Goal: Information Seeking & Learning: Learn about a topic

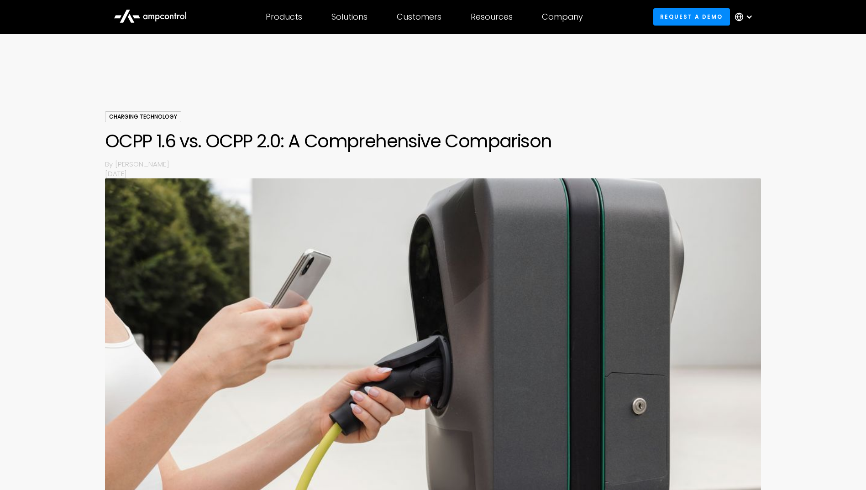
click at [380, 158] on div "Charging Technology OCPP 1.6 vs. OCPP 2.0: A Comprehensive Comparison By [PERSO…" at bounding box center [433, 144] width 657 height 67
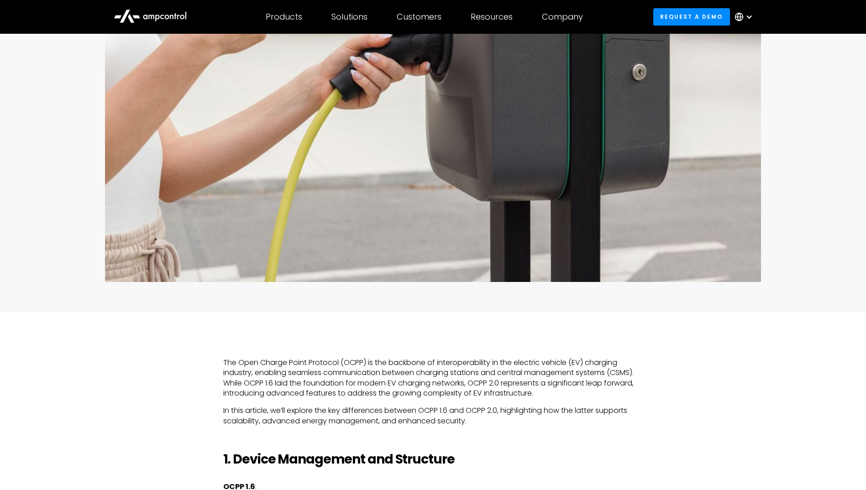
scroll to position [411, 0]
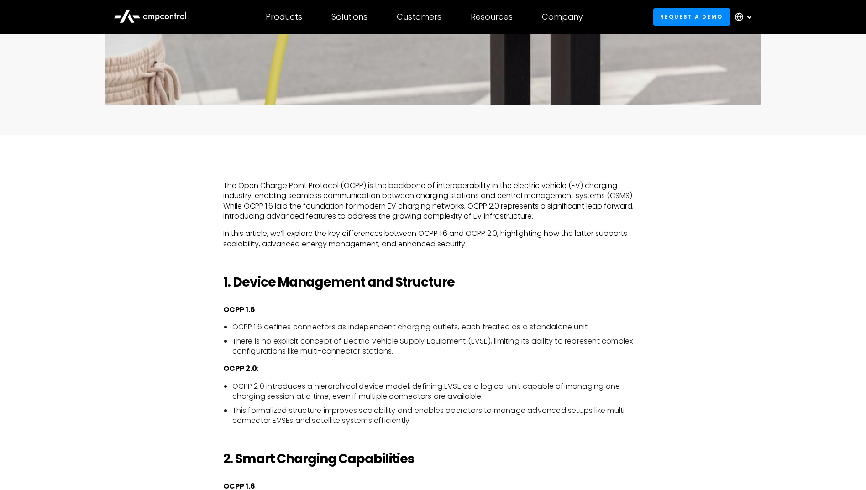
scroll to position [548, 0]
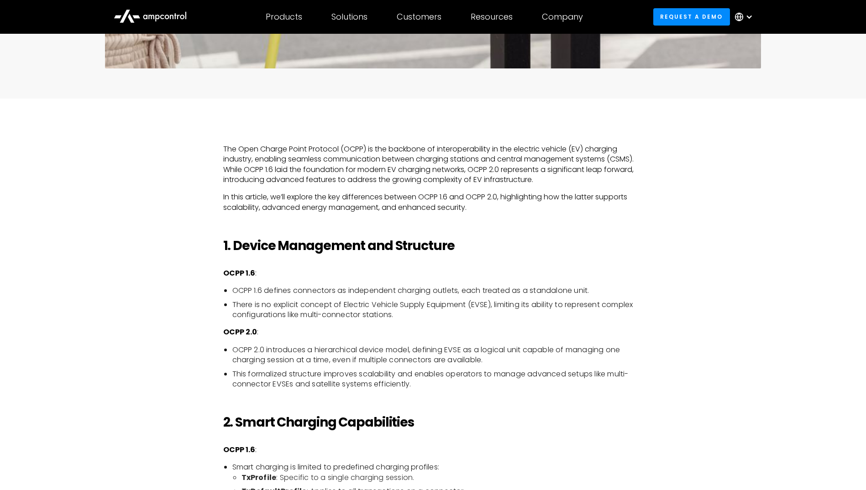
click at [419, 273] on p "OCPP 1.6 :" at bounding box center [433, 273] width 420 height 10
click at [349, 308] on li "There is no explicit concept of Electric Vehicle Supply Equipment (EVSE), limit…" at bounding box center [437, 310] width 411 height 21
click at [423, 318] on li "There is no explicit concept of Electric Vehicle Supply Equipment (EVSE), limit…" at bounding box center [437, 310] width 411 height 21
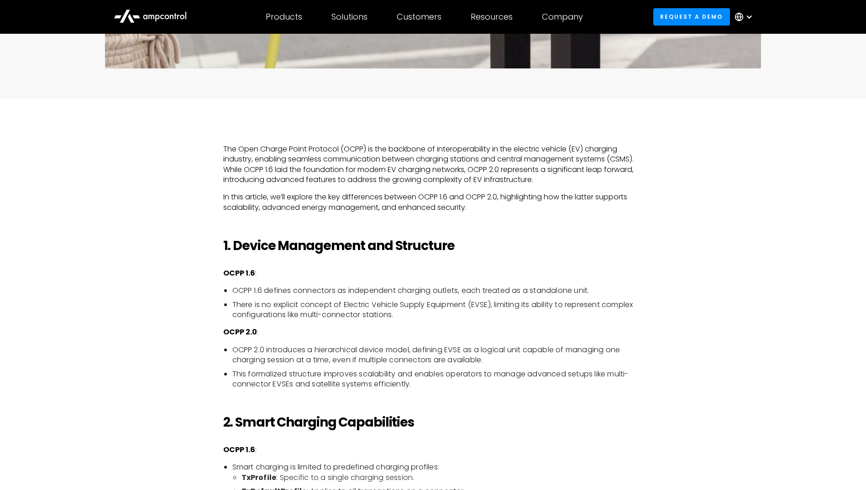
click at [425, 312] on li "There is no explicit concept of Electric Vehicle Supply Equipment (EVSE), limit…" at bounding box center [437, 310] width 411 height 21
click at [394, 311] on li "There is no explicit concept of Electric Vehicle Supply Equipment (EVSE), limit…" at bounding box center [437, 310] width 411 height 21
click at [407, 312] on li "There is no explicit concept of Electric Vehicle Supply Equipment (EVSE), limit…" at bounding box center [437, 310] width 411 height 21
click at [403, 311] on li "There is no explicit concept of Electric Vehicle Supply Equipment (EVSE), limit…" at bounding box center [437, 310] width 411 height 21
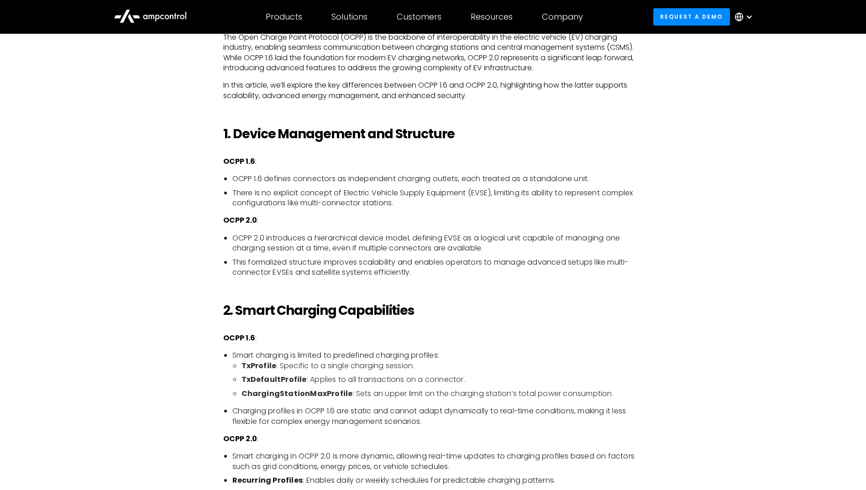
scroll to position [685, 0]
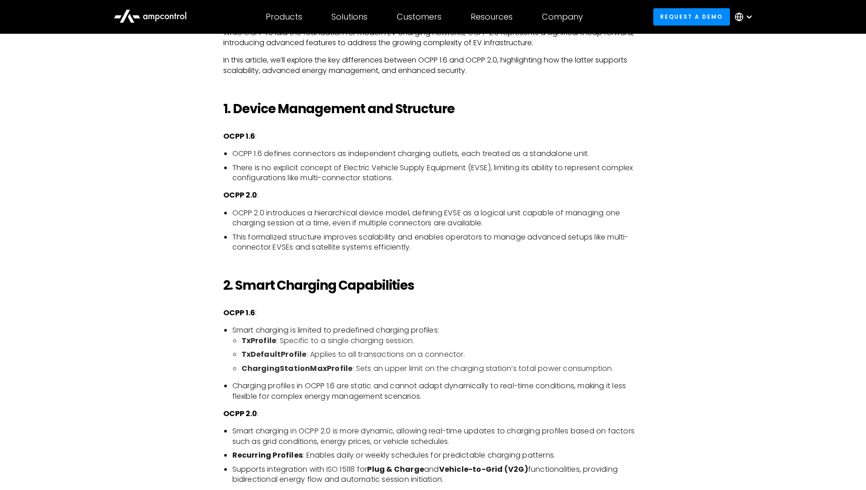
click at [422, 283] on h2 "2. Smart Charging Capabilities" at bounding box center [433, 286] width 420 height 16
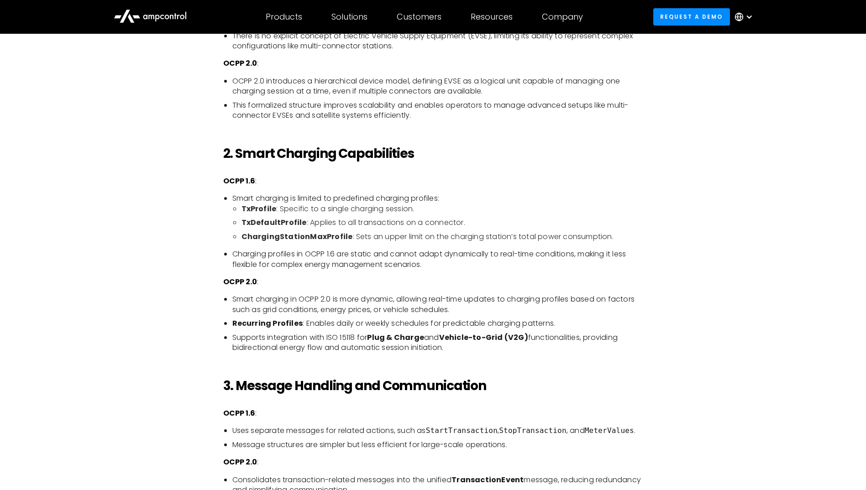
scroll to position [868, 0]
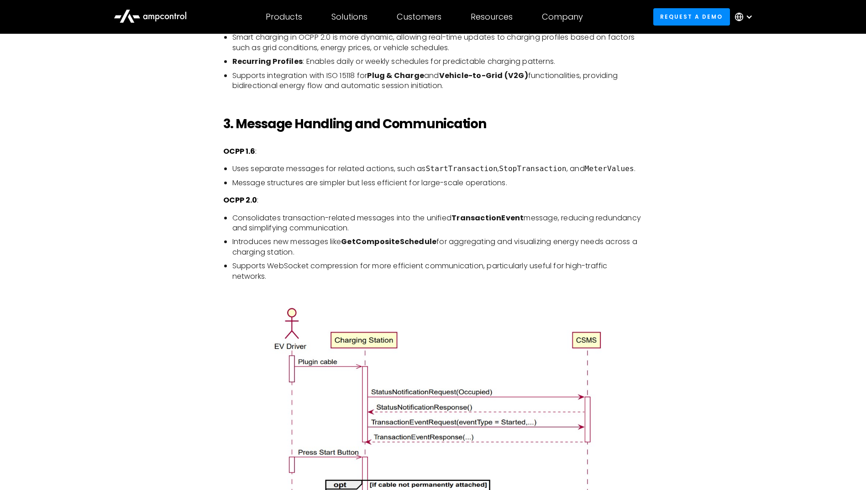
scroll to position [1096, 0]
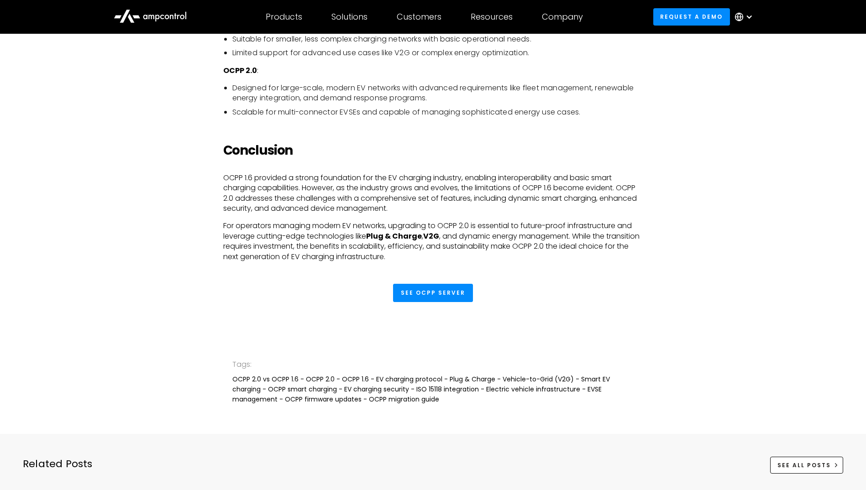
scroll to position [2237, 0]
